Goal: Task Accomplishment & Management: Manage account settings

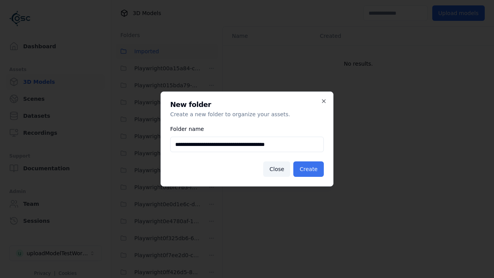
type input "**********"
click at [310, 169] on button "Create" at bounding box center [308, 168] width 30 height 15
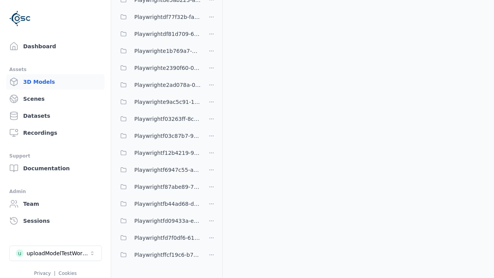
scroll to position [863, 0]
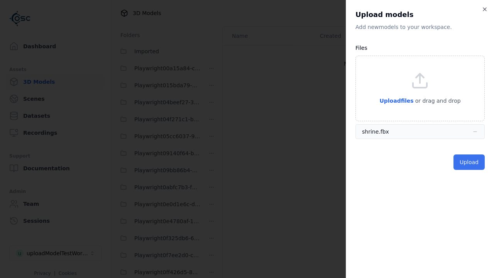
click at [470, 162] on button "Upload" at bounding box center [468, 161] width 31 height 15
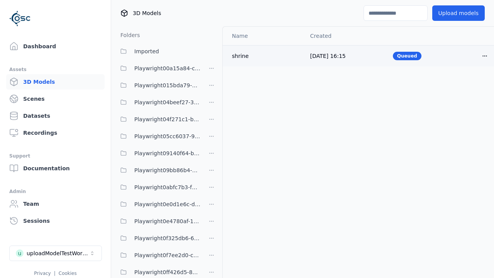
click at [485, 56] on html "Support Dashboard Assets 3D Models Scenes Datasets Recordings Support Documenta…" at bounding box center [247, 139] width 494 height 278
click at [468, 86] on div "Delete" at bounding box center [468, 85] width 46 height 12
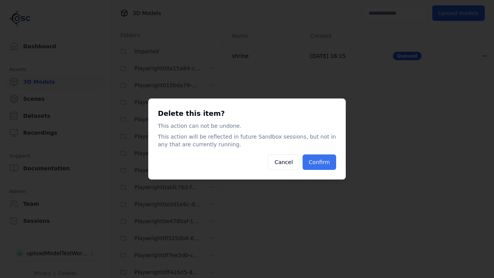
click at [320, 162] on button "Confirm" at bounding box center [319, 161] width 34 height 15
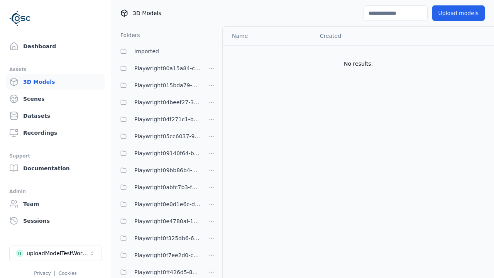
click at [211, 139] on html "Support Dashboard Assets 3D Models Scenes Datasets Recordings Support Documenta…" at bounding box center [247, 139] width 494 height 278
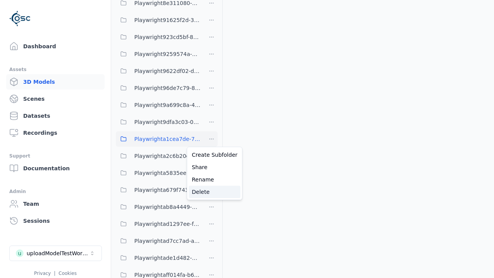
click at [211, 192] on div "Delete" at bounding box center [215, 192] width 52 height 12
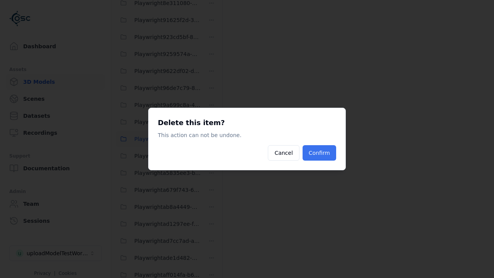
click at [320, 153] on button "Confirm" at bounding box center [319, 152] width 34 height 15
